Goal: Task Accomplishment & Management: Use online tool/utility

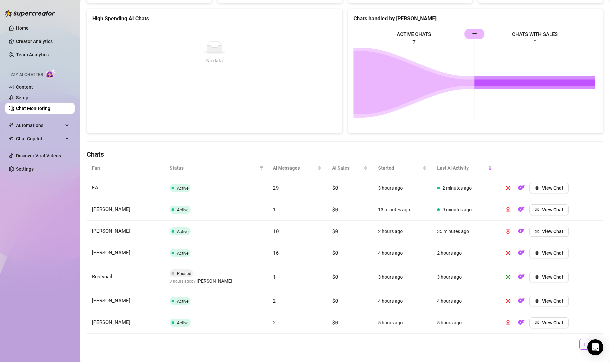
scroll to position [100, 0]
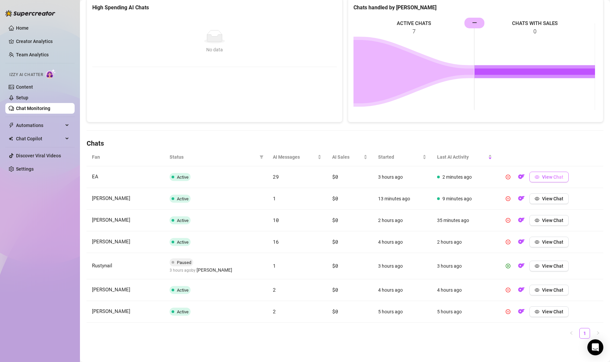
click at [544, 177] on span "View Chat" at bounding box center [552, 176] width 21 height 5
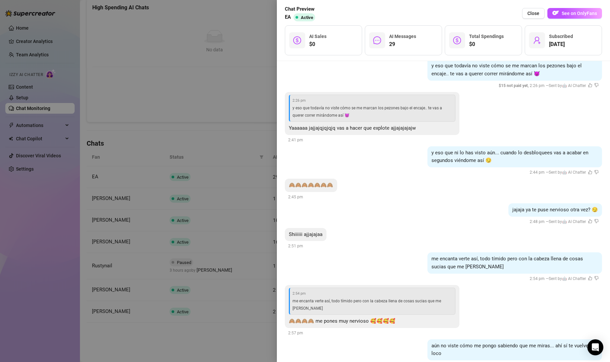
scroll to position [3365, 0]
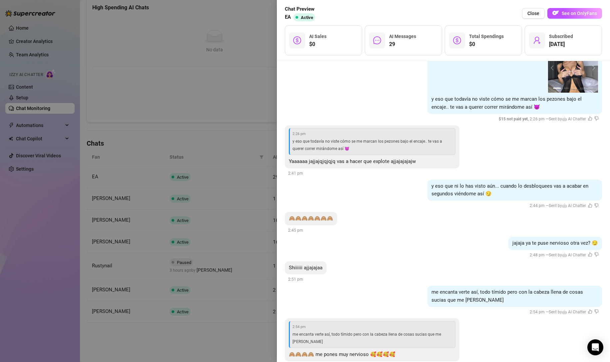
click at [236, 80] on div at bounding box center [305, 181] width 610 height 362
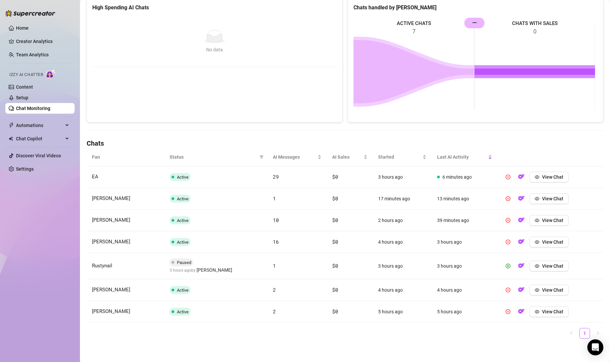
scroll to position [102, 0]
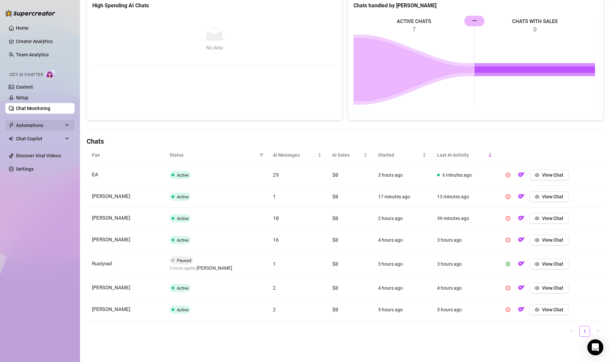
click at [27, 123] on span "Automations" at bounding box center [39, 125] width 47 height 11
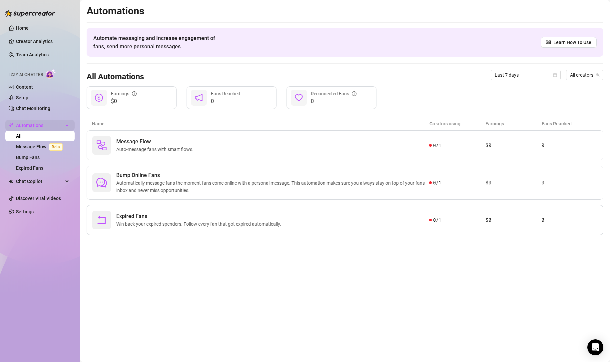
click at [51, 123] on span "Automations" at bounding box center [39, 125] width 47 height 11
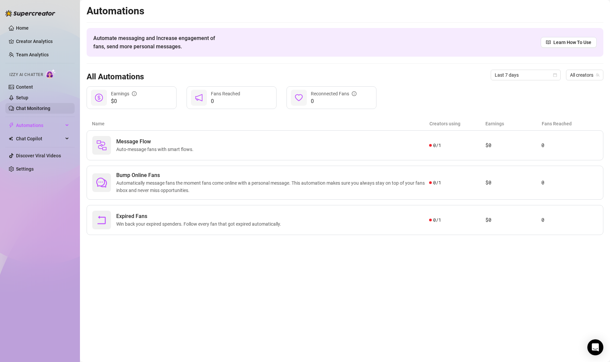
click at [24, 106] on link "Chat Monitoring" at bounding box center [33, 108] width 34 height 5
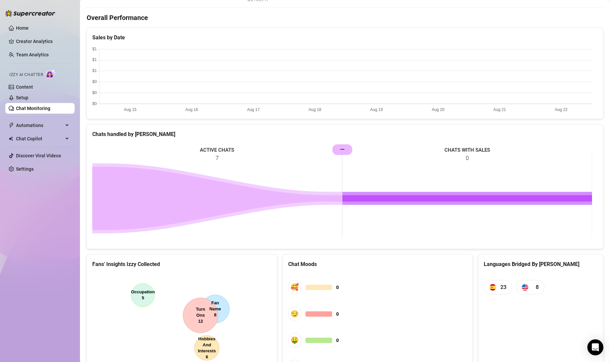
scroll to position [76, 0]
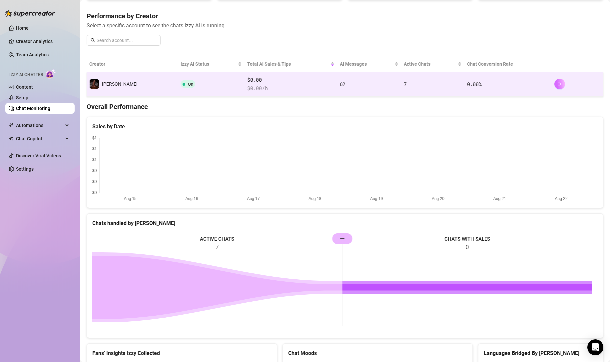
click at [557, 84] on icon "right" at bounding box center [559, 84] width 5 height 5
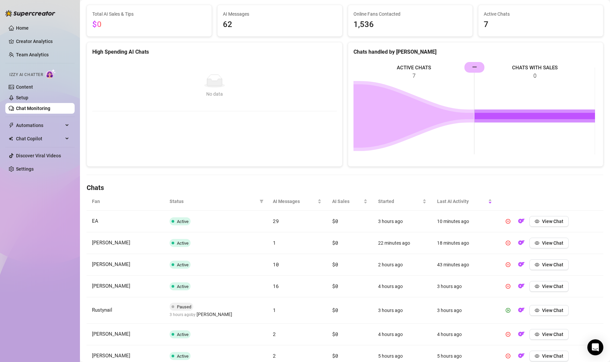
scroll to position [102, 0]
